Goal: Transaction & Acquisition: Download file/media

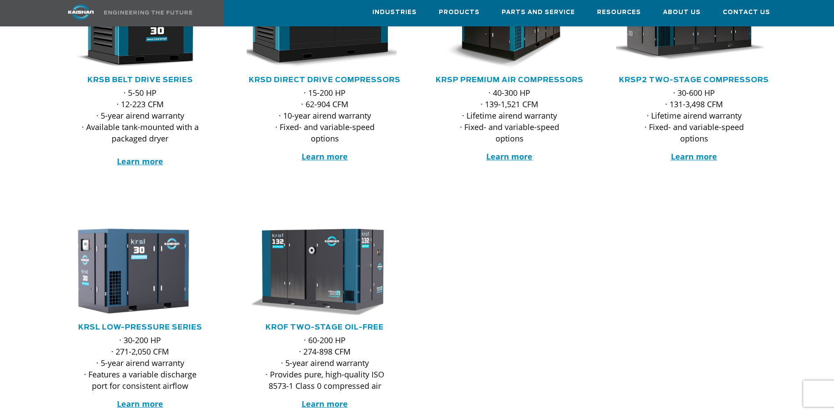
scroll to position [352, 0]
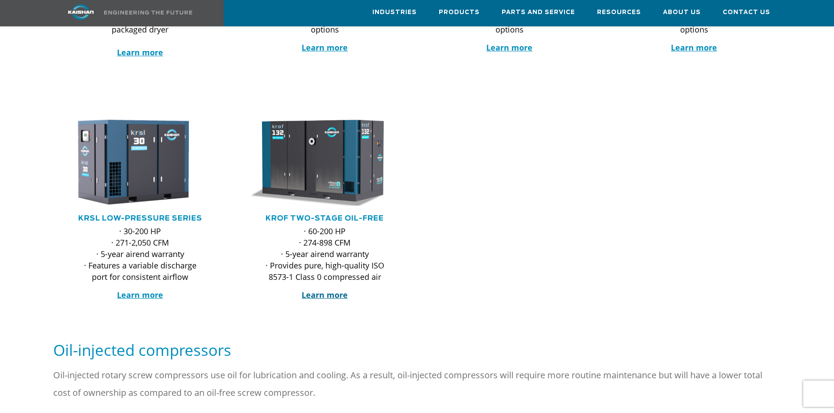
click at [325, 290] on strong "Learn more" at bounding box center [325, 295] width 46 height 11
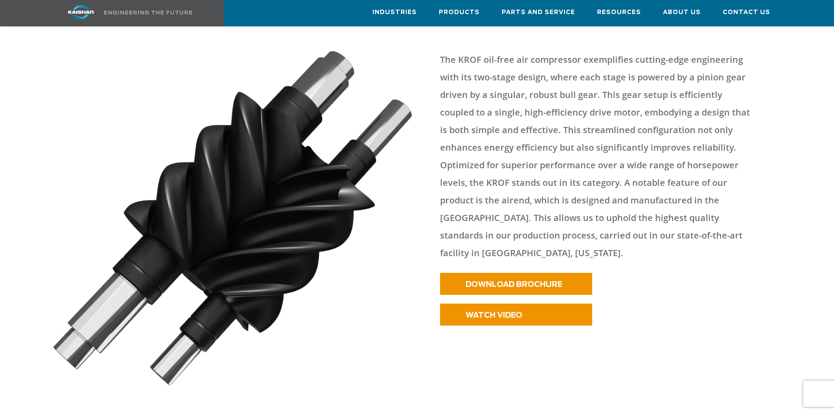
scroll to position [527, 0]
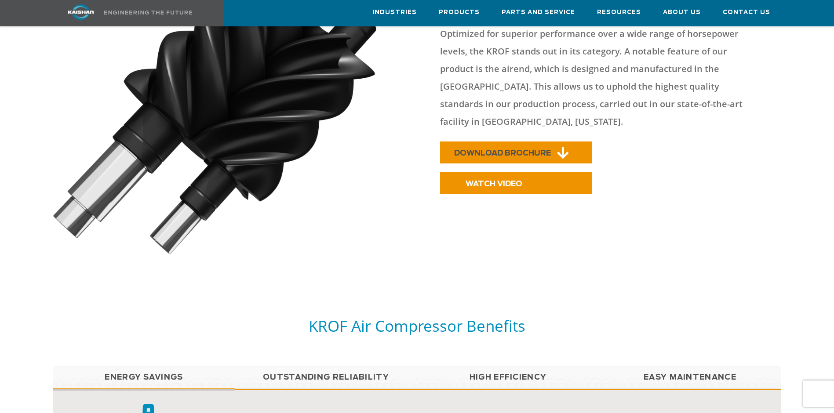
click at [487, 142] on link "DOWNLOAD BROCHURE" at bounding box center [516, 153] width 152 height 22
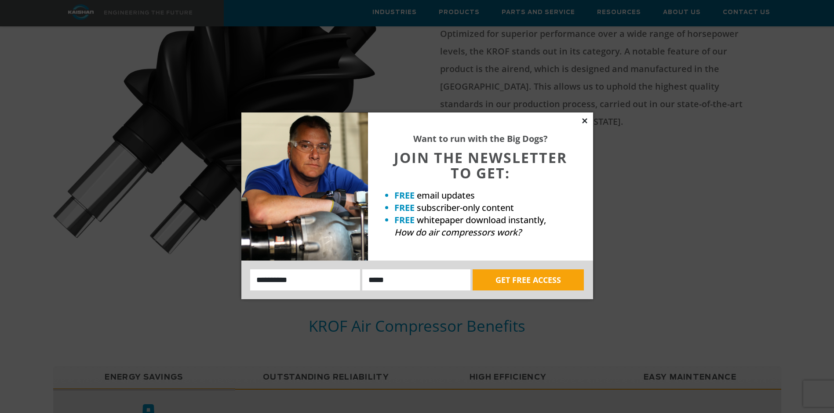
click at [584, 117] on icon at bounding box center [585, 121] width 8 height 8
